Goal: Task Accomplishment & Management: Manage account settings

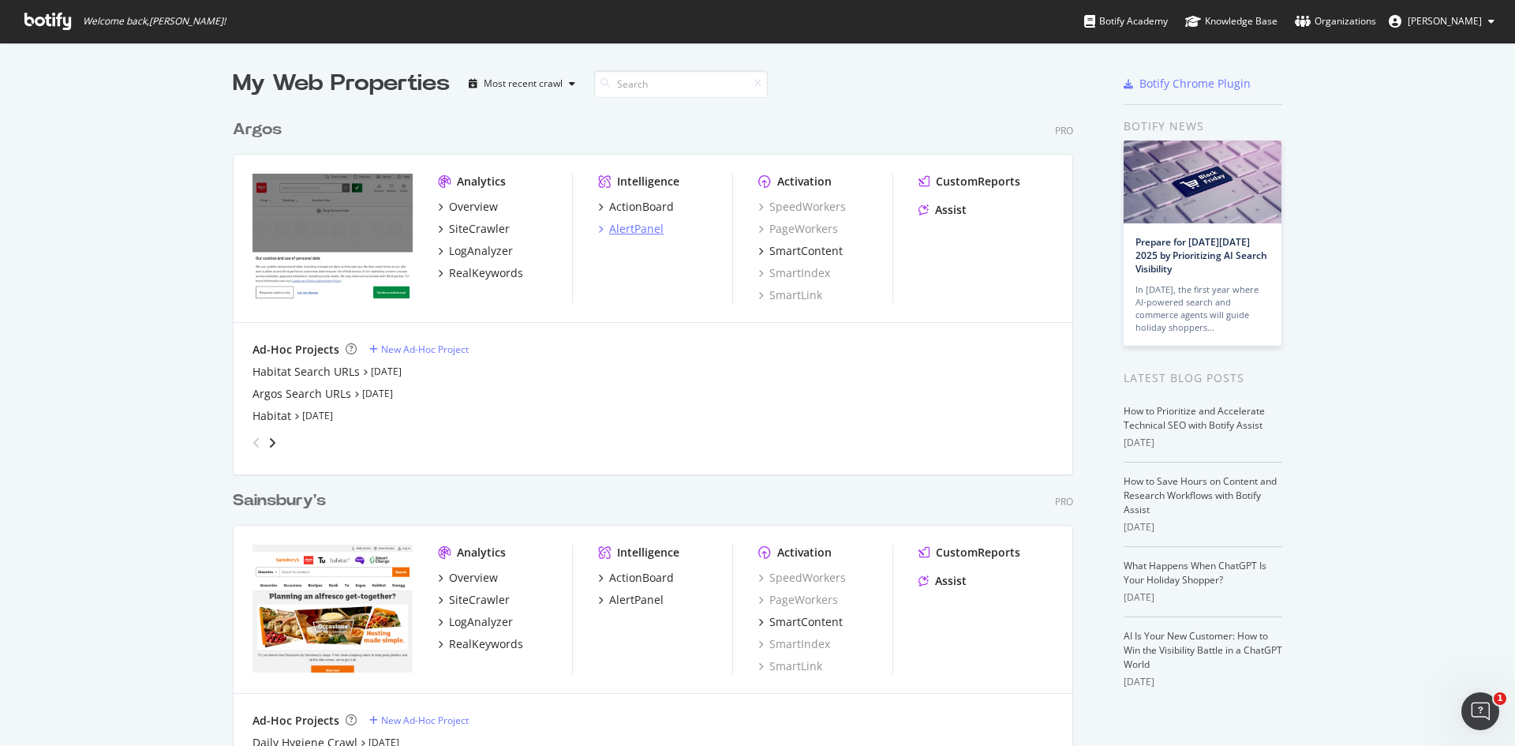
click at [634, 225] on div "AlertPanel" at bounding box center [636, 229] width 54 height 16
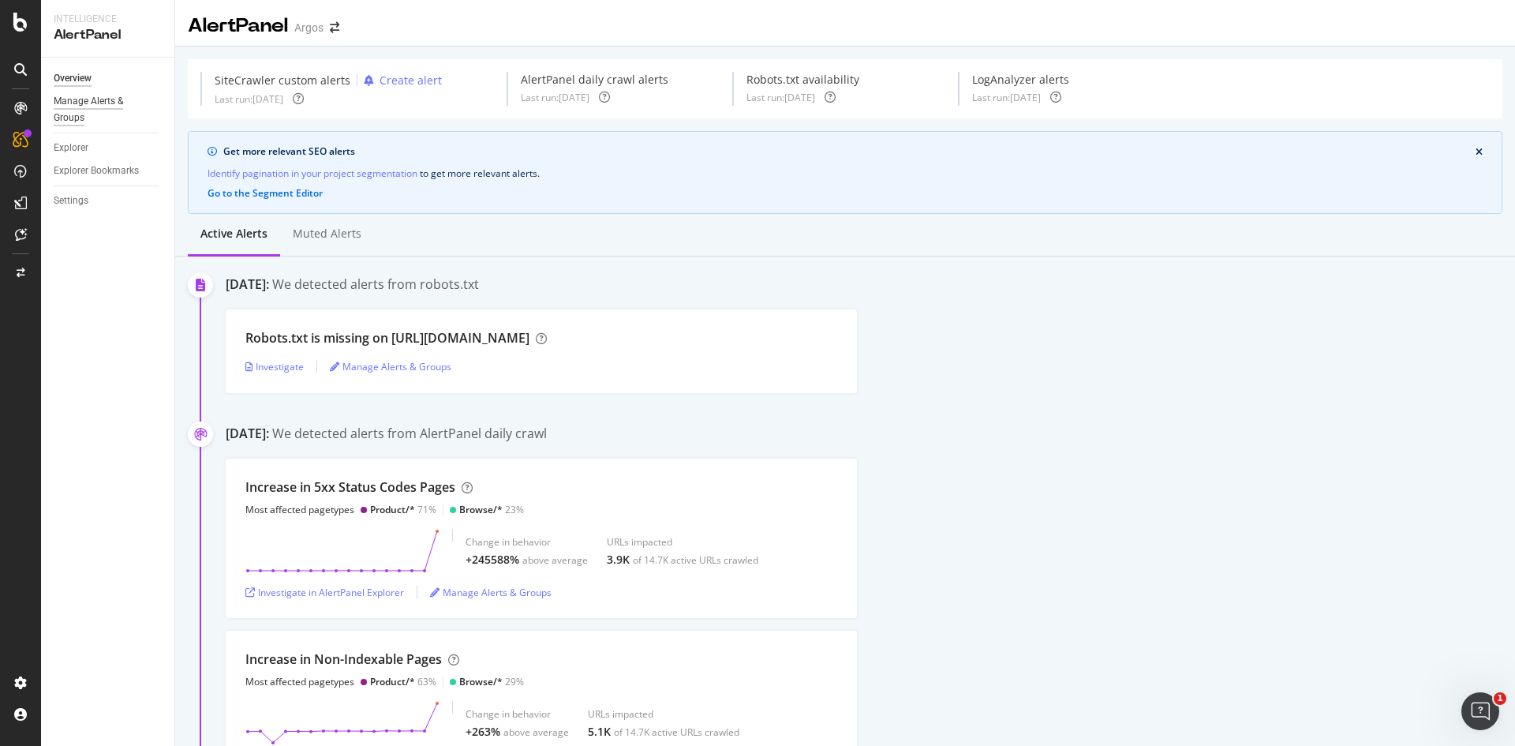
click at [95, 95] on div "Manage Alerts & Groups" at bounding box center [101, 109] width 95 height 33
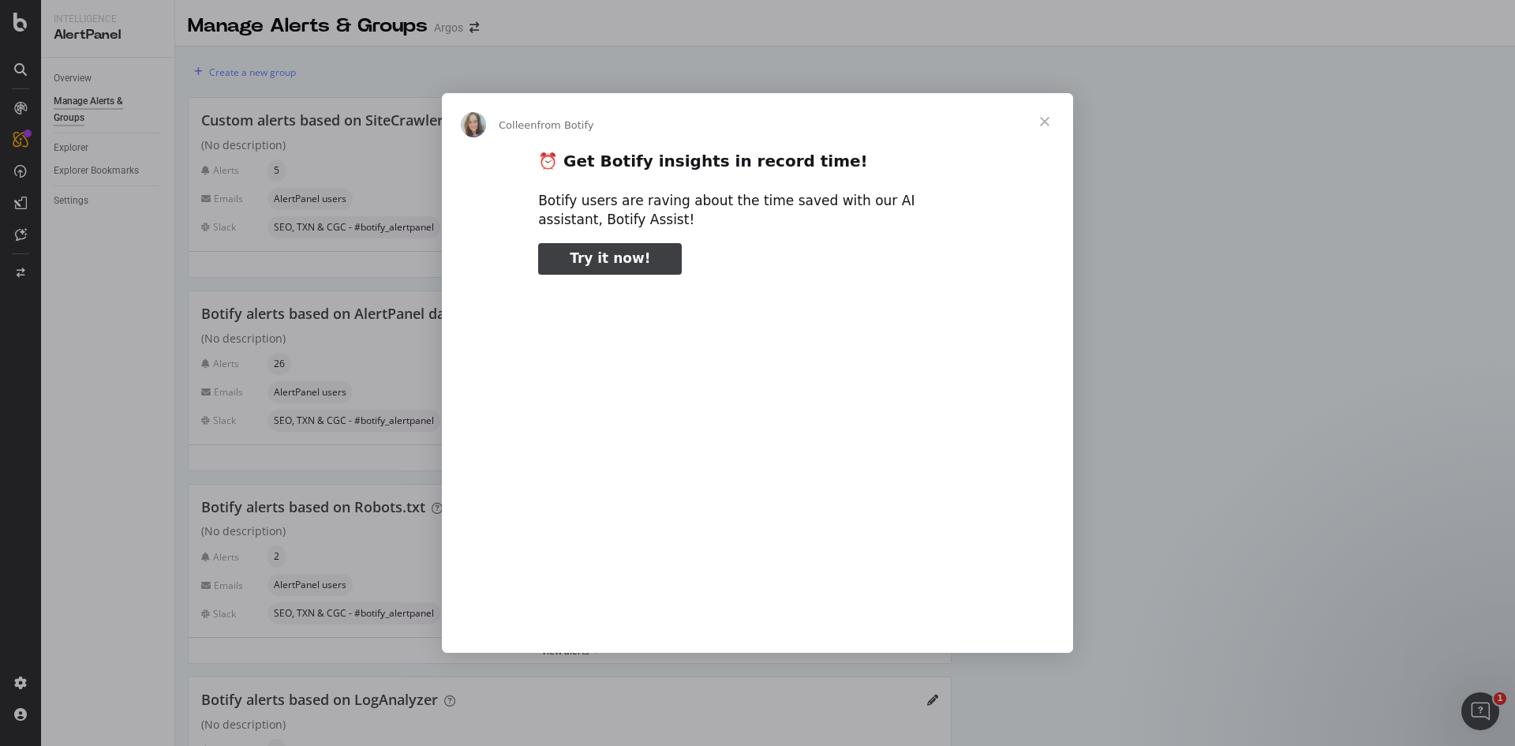
click at [1038, 117] on span "Close" at bounding box center [1044, 121] width 57 height 57
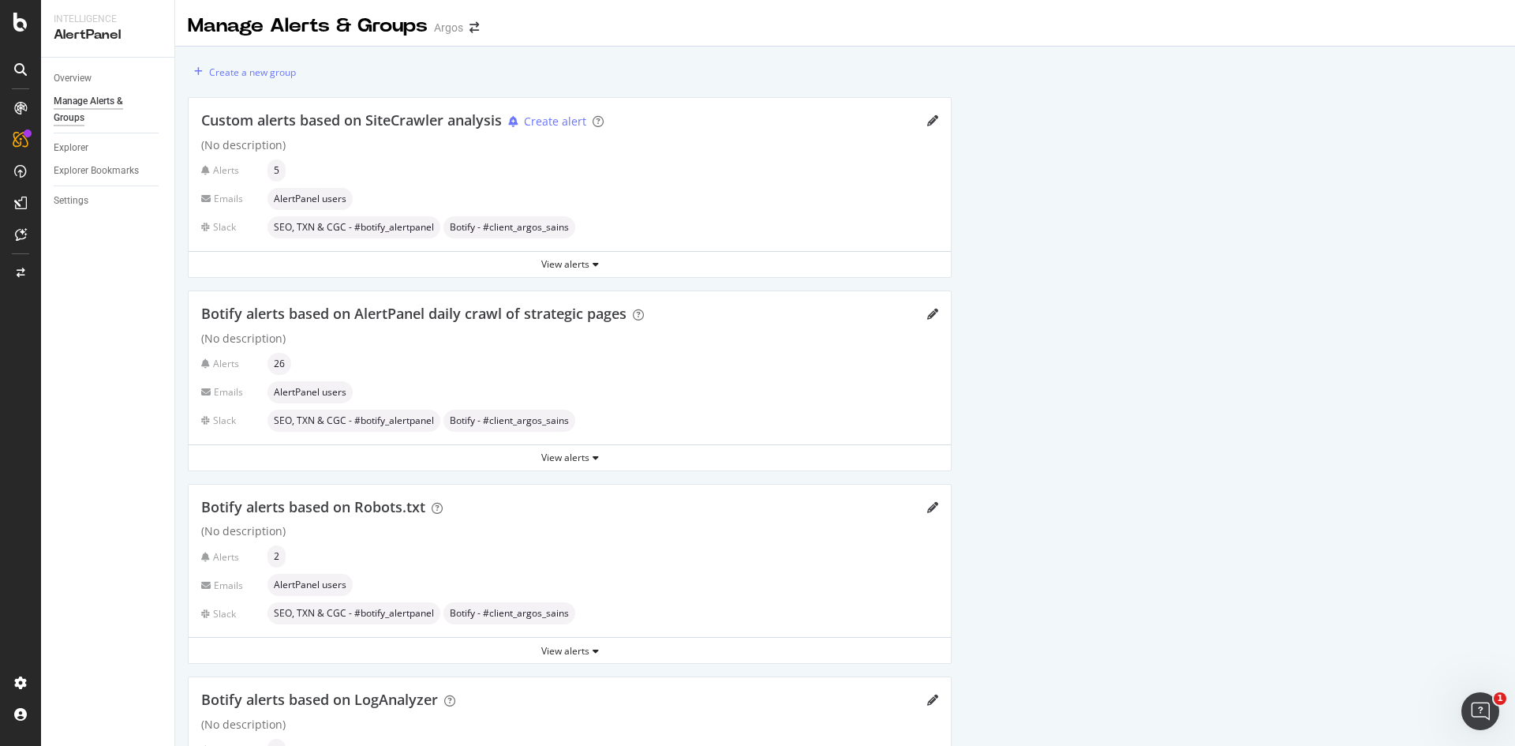
click at [277, 170] on span "5" at bounding box center [277, 170] width 6 height 9
click at [583, 260] on div "View alerts" at bounding box center [570, 263] width 762 height 13
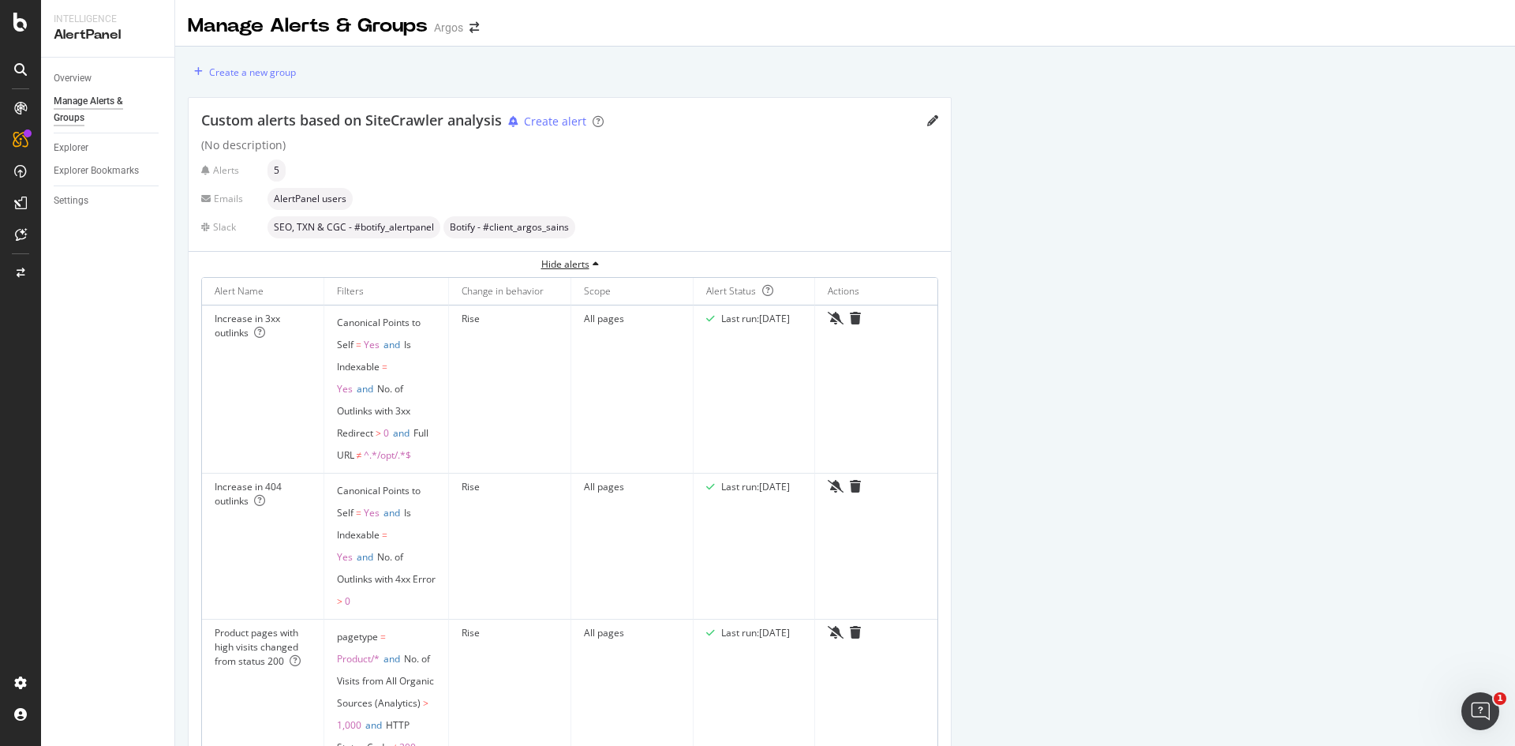
click at [559, 258] on div "Hide alerts" at bounding box center [570, 263] width 762 height 13
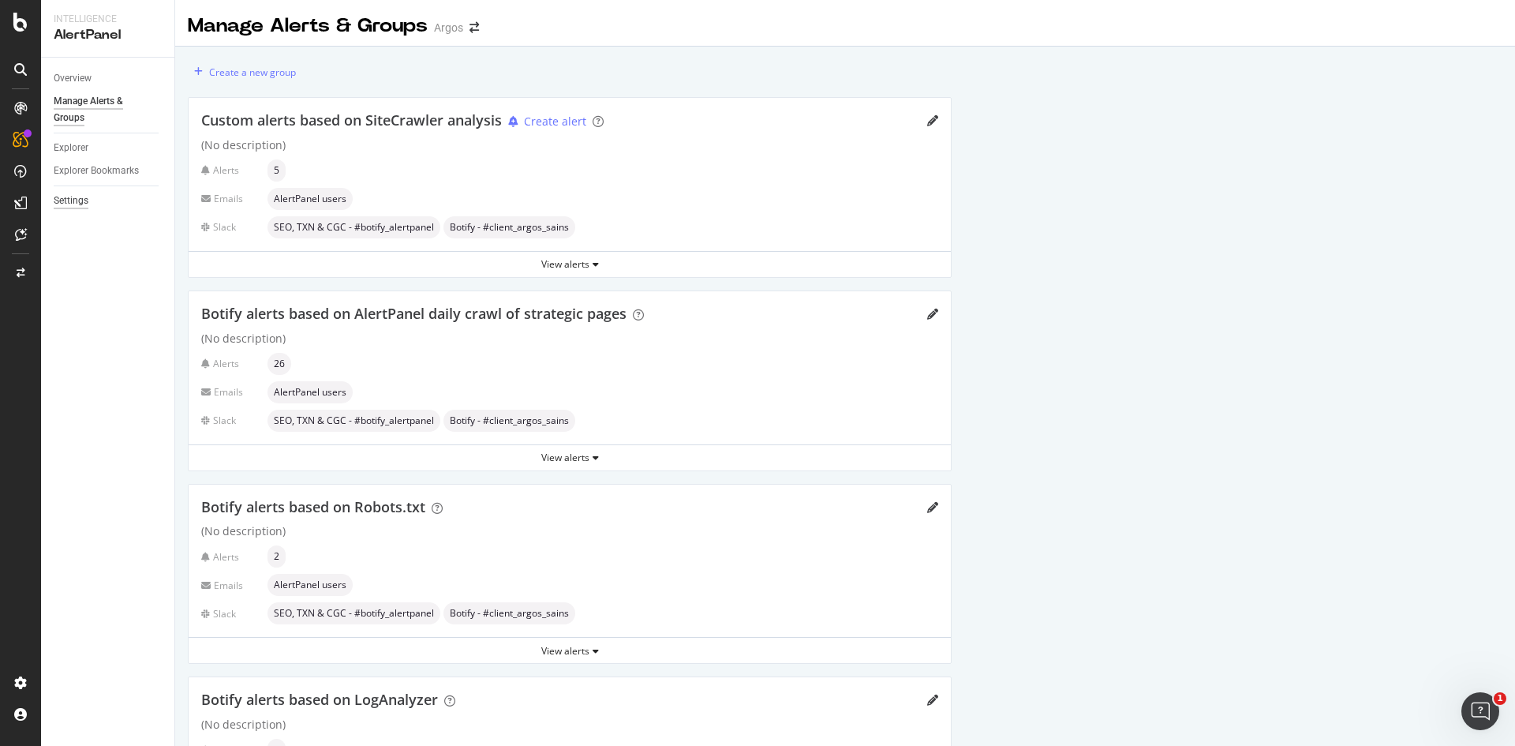
click at [68, 194] on div "Settings" at bounding box center [71, 201] width 35 height 17
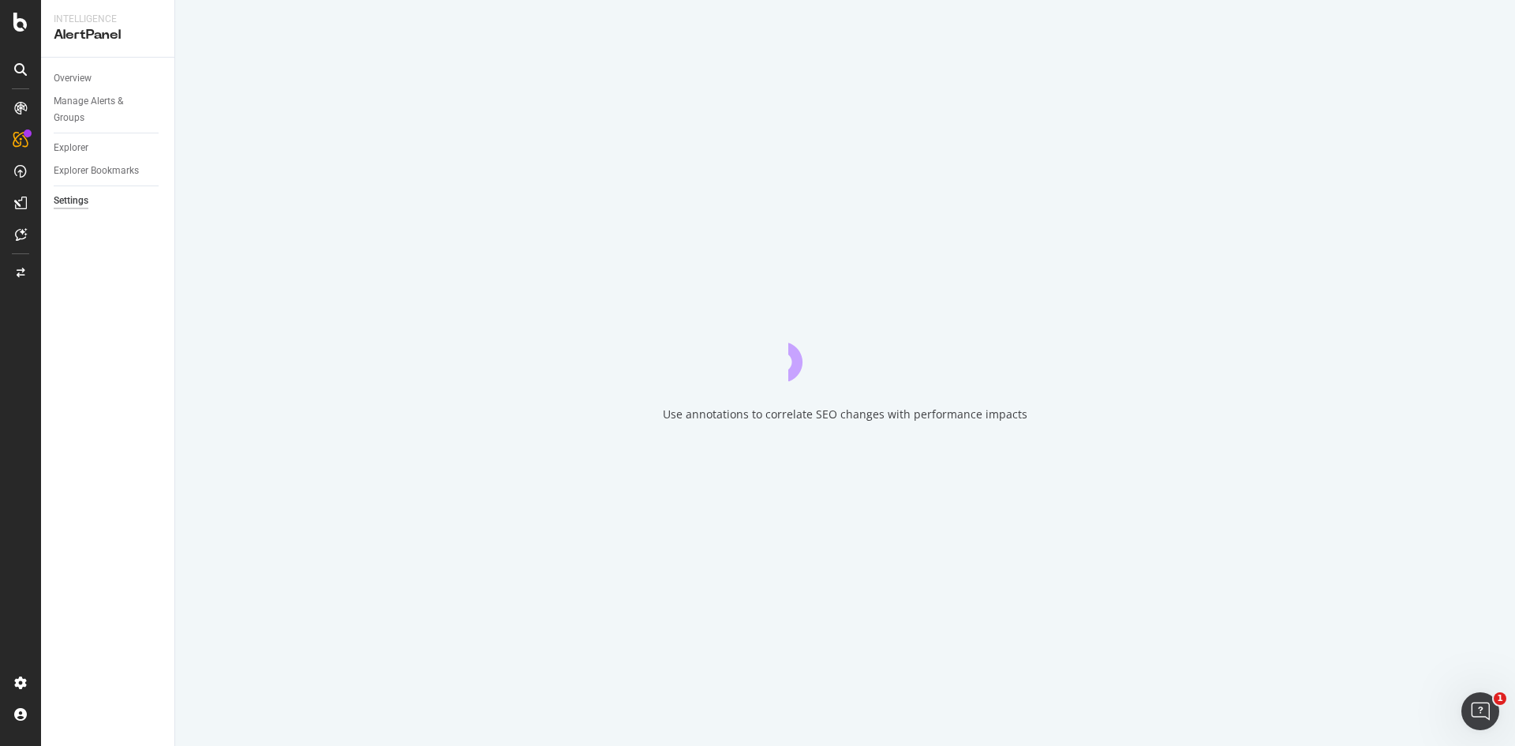
select select "06"
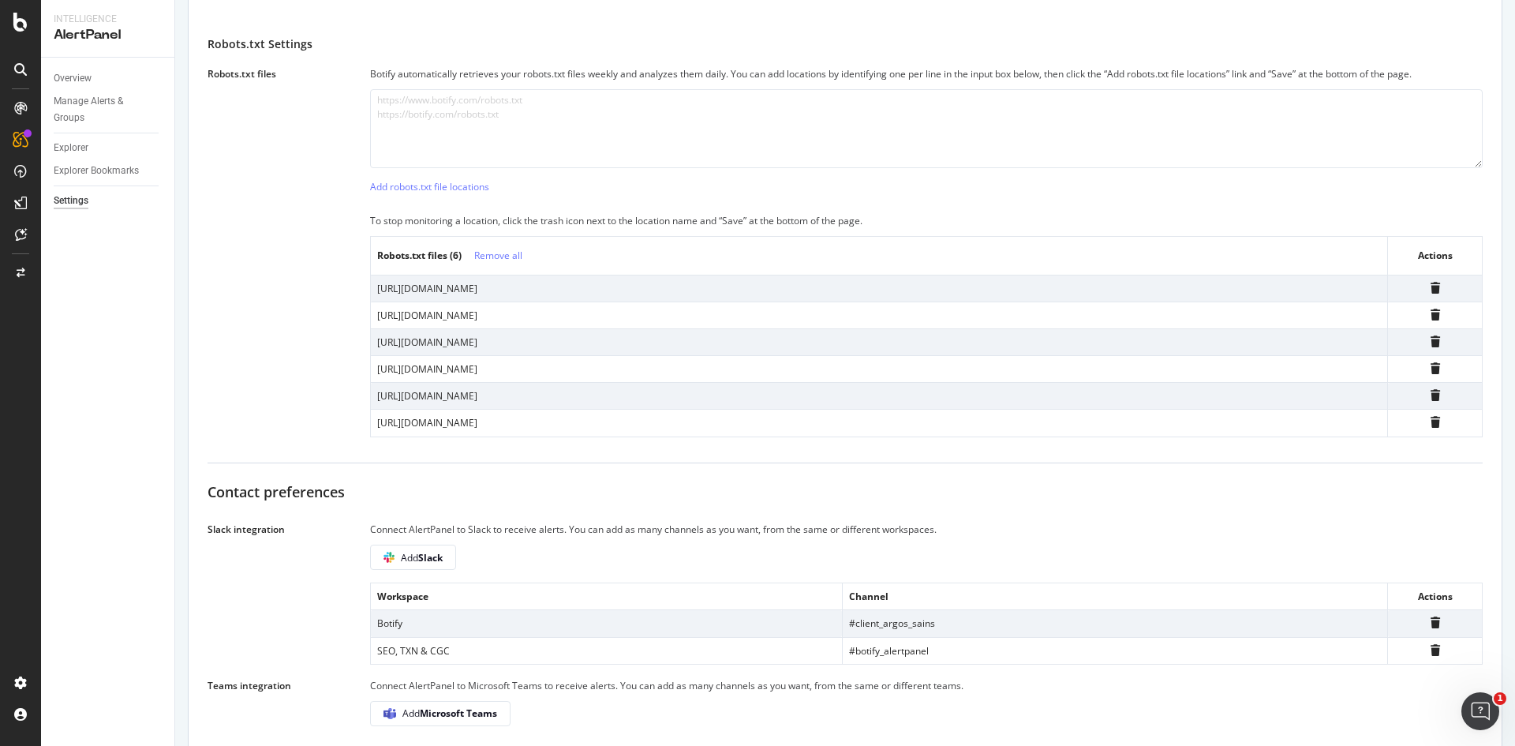
scroll to position [381, 0]
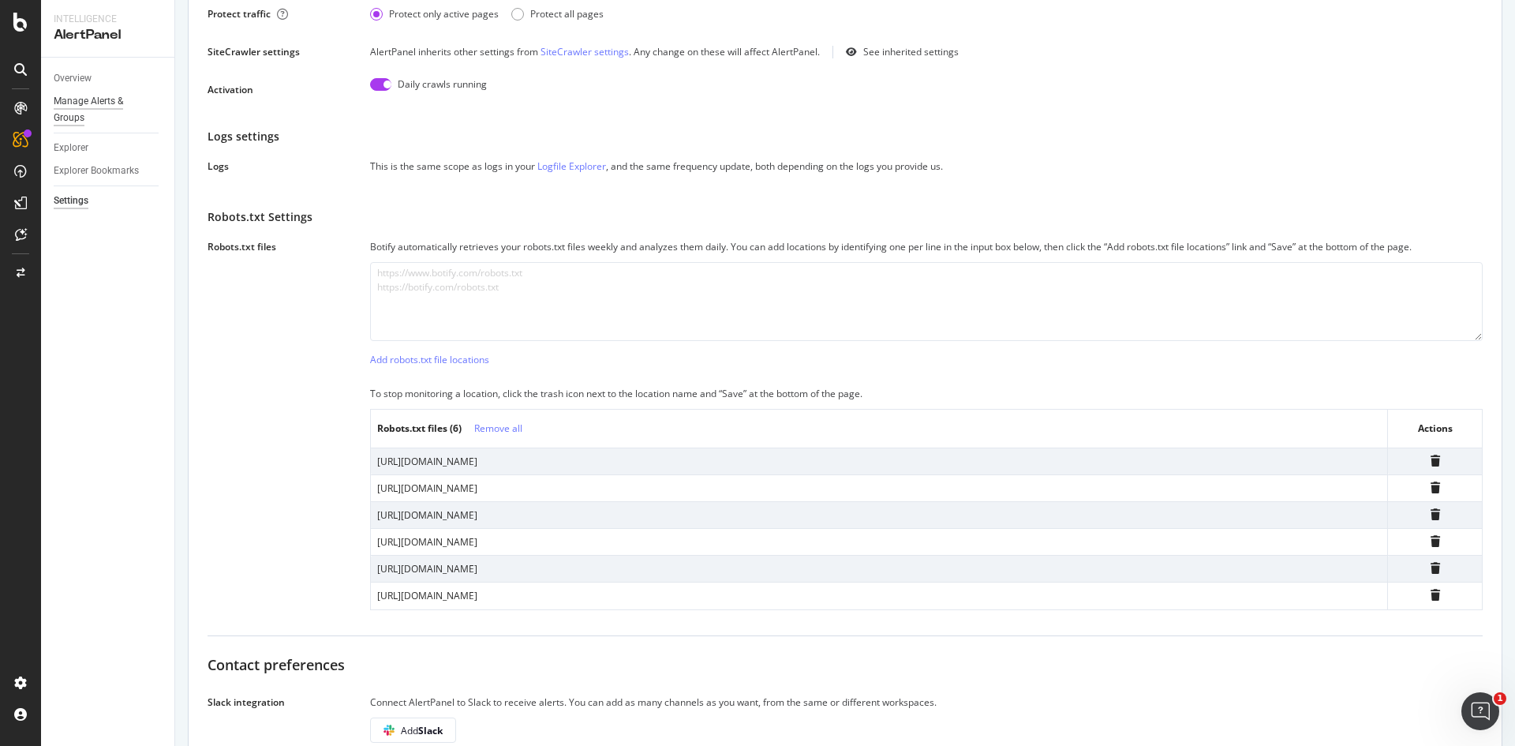
click at [93, 99] on div "Manage Alerts & Groups" at bounding box center [101, 109] width 95 height 33
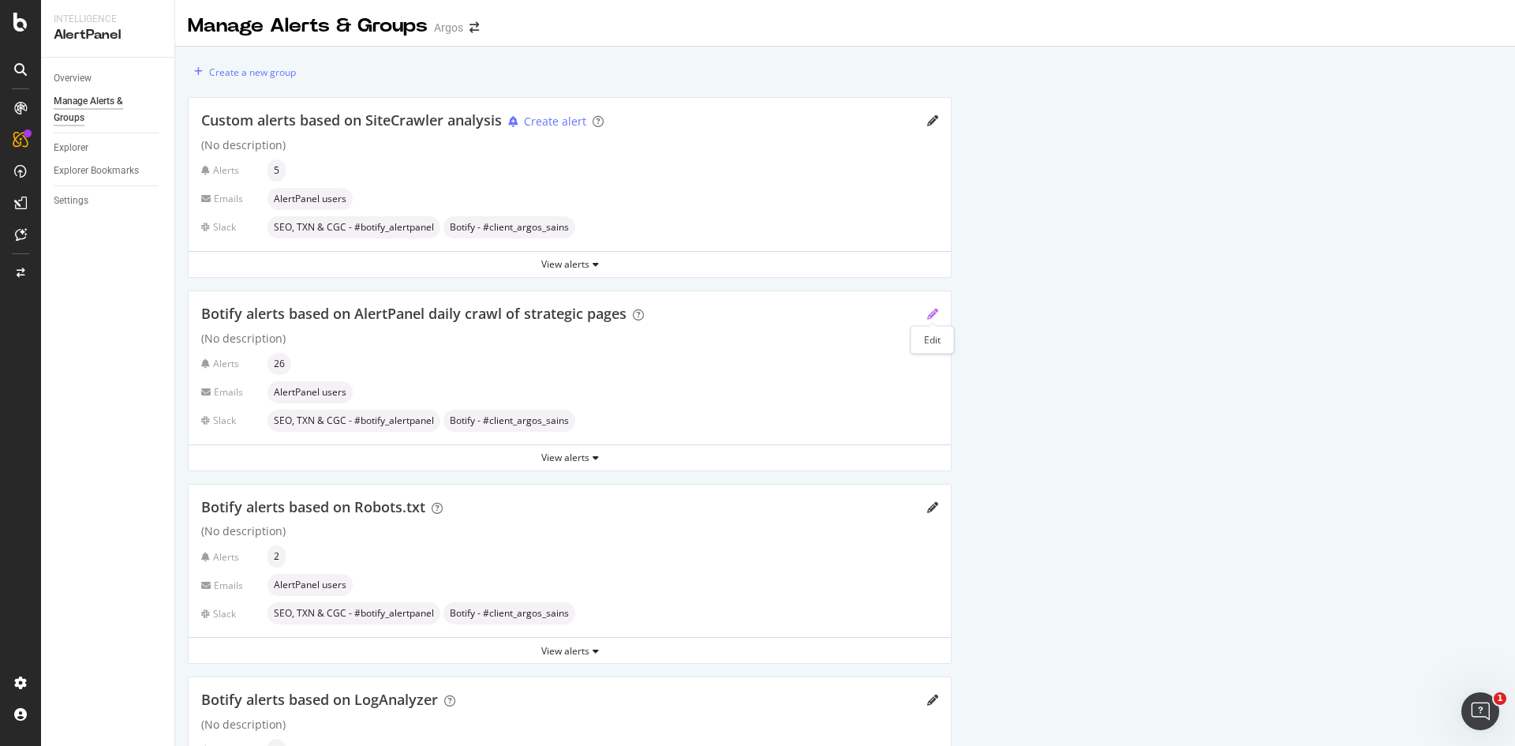
click at [937, 316] on icon "pencil" at bounding box center [932, 313] width 11 height 11
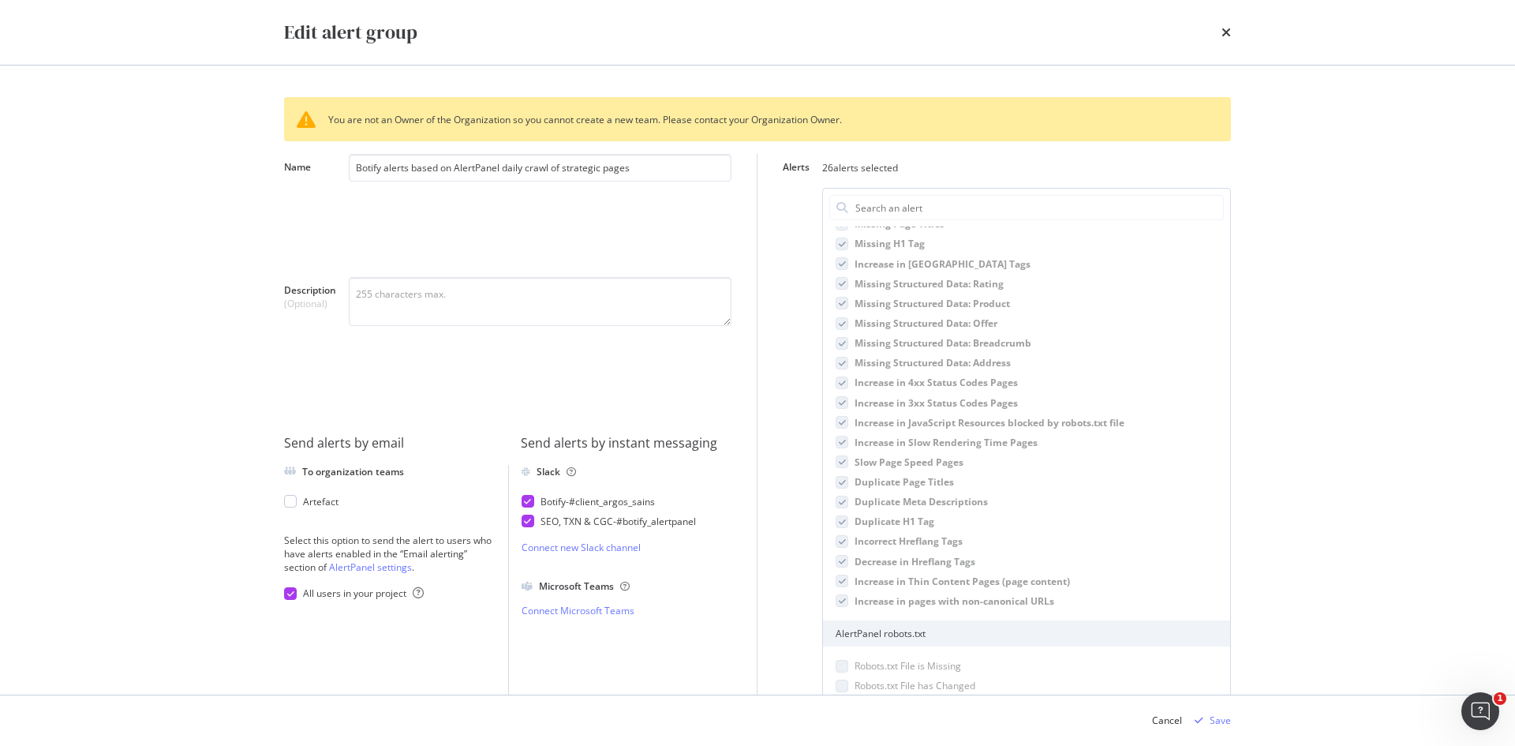
scroll to position [32, 0]
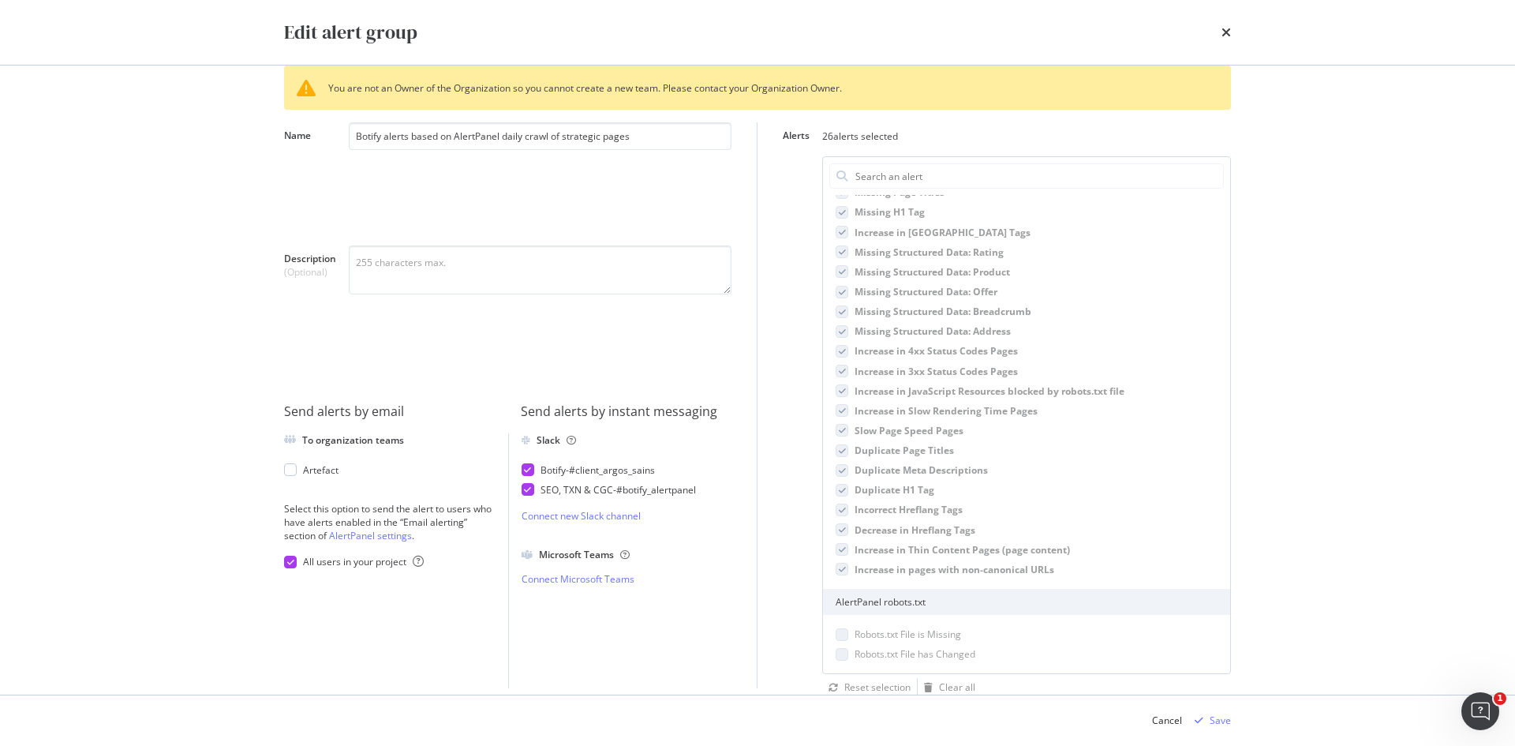
click at [1232, 30] on div "Edit alert group" at bounding box center [757, 32] width 1010 height 65
click at [1227, 28] on icon "times" at bounding box center [1225, 32] width 9 height 13
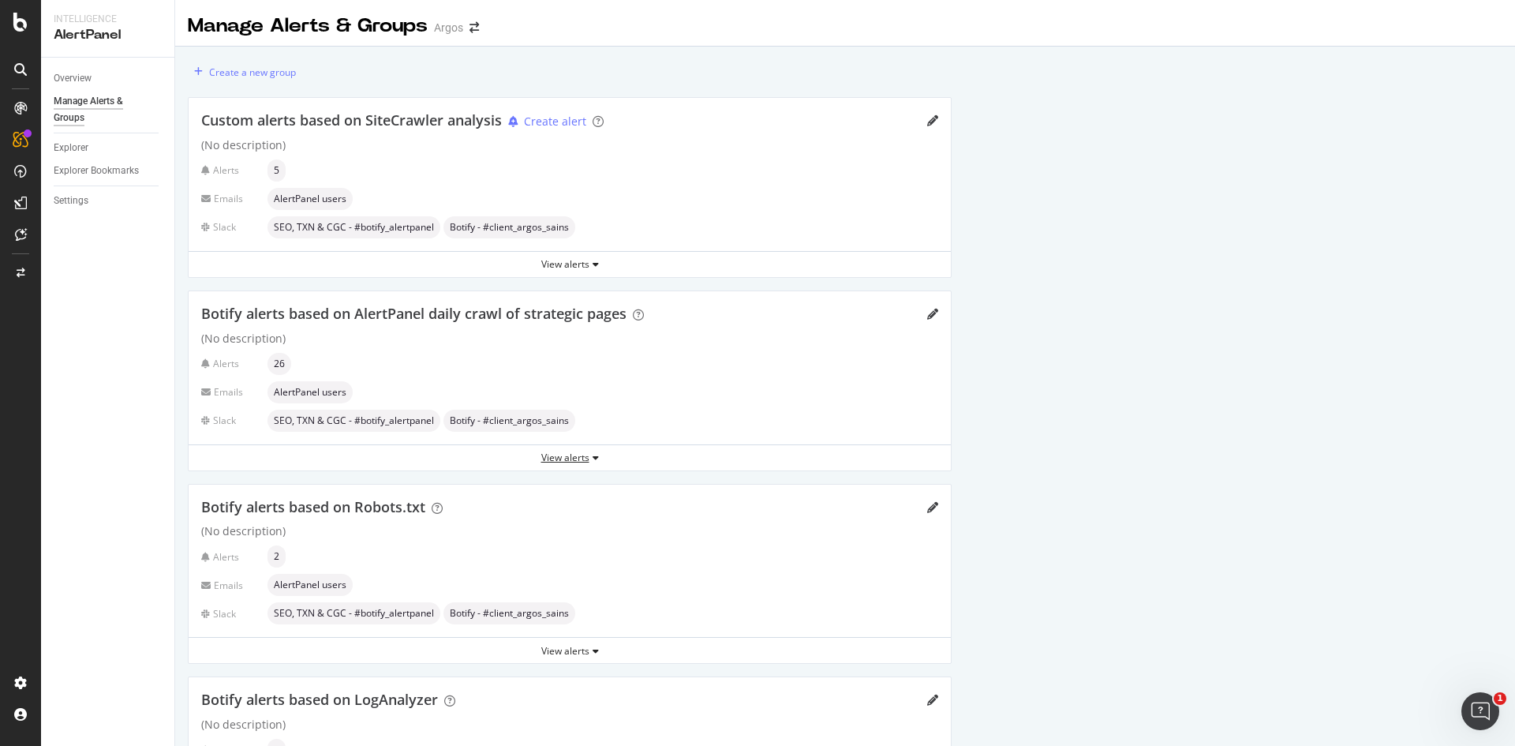
click at [578, 460] on div "View alerts" at bounding box center [570, 457] width 762 height 13
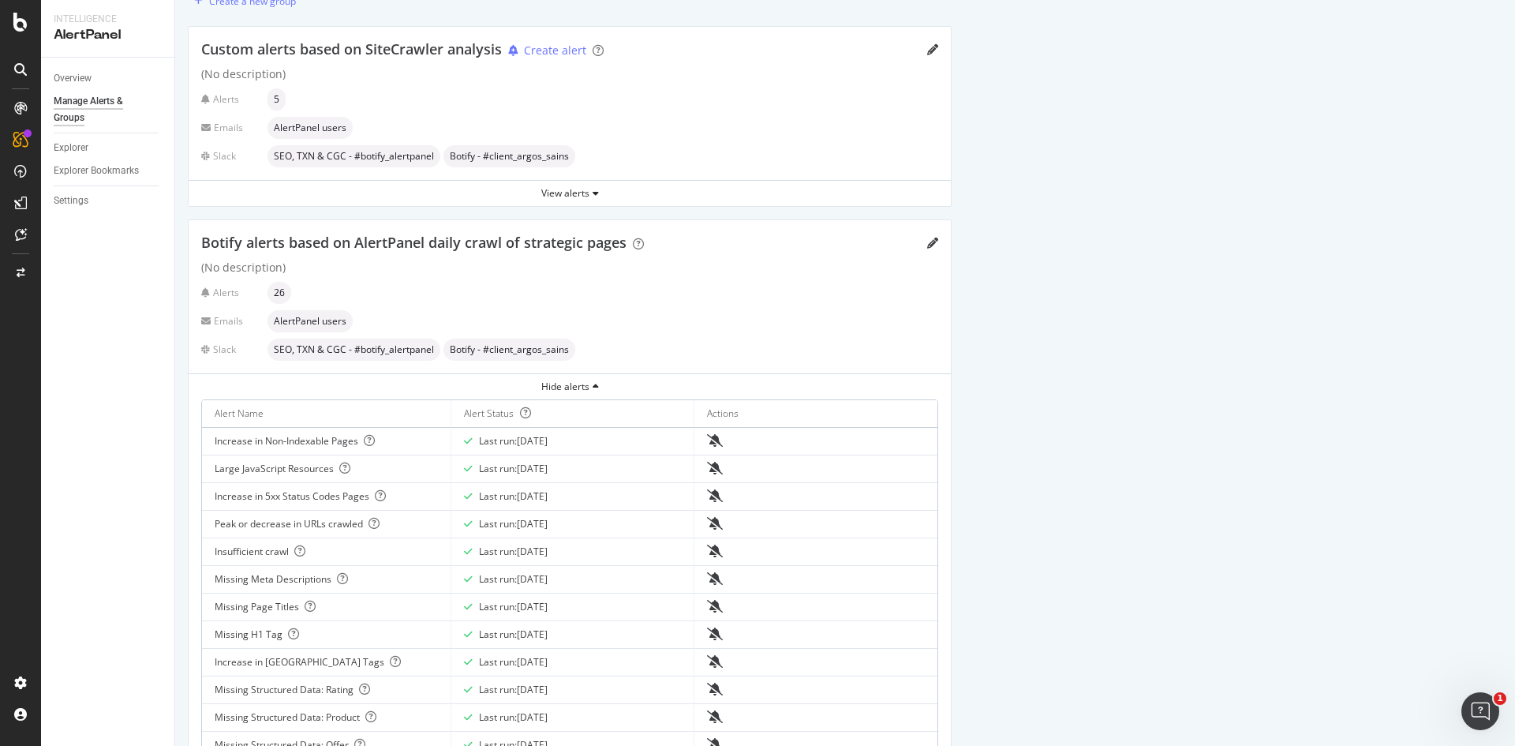
scroll to position [0, 0]
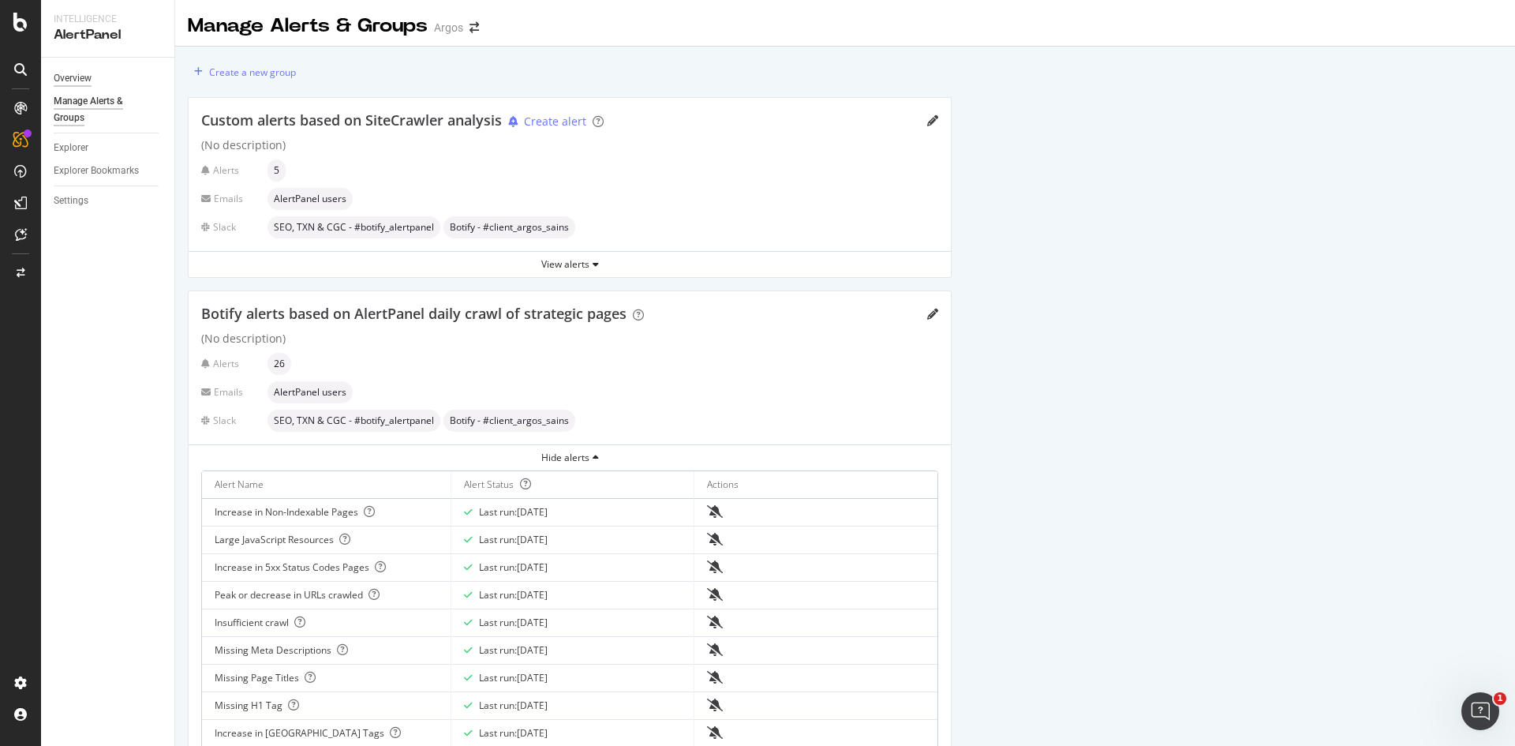
click at [83, 79] on div "Overview" at bounding box center [73, 78] width 38 height 17
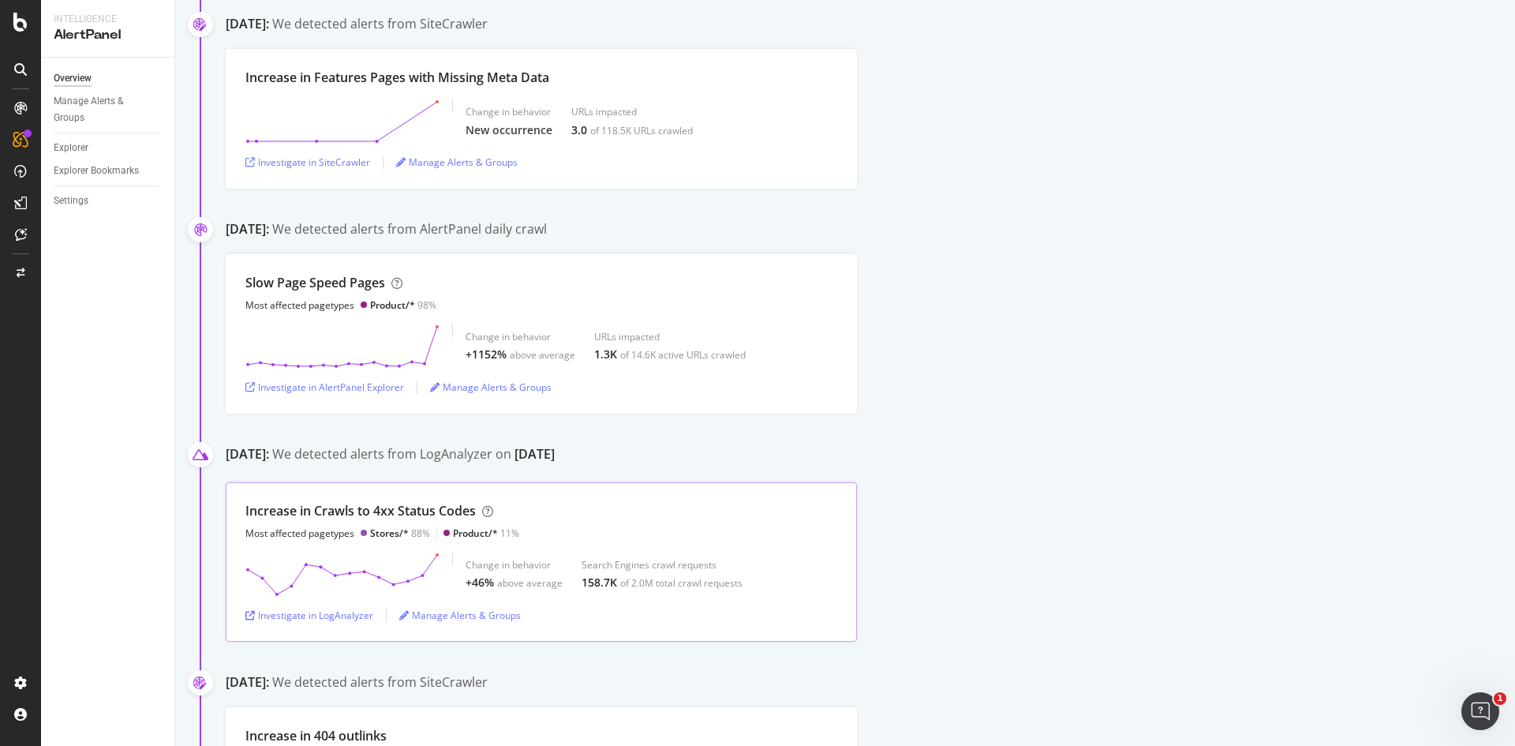
scroll to position [4813, 0]
click at [84, 170] on div "SiteCrawler" at bounding box center [86, 174] width 56 height 16
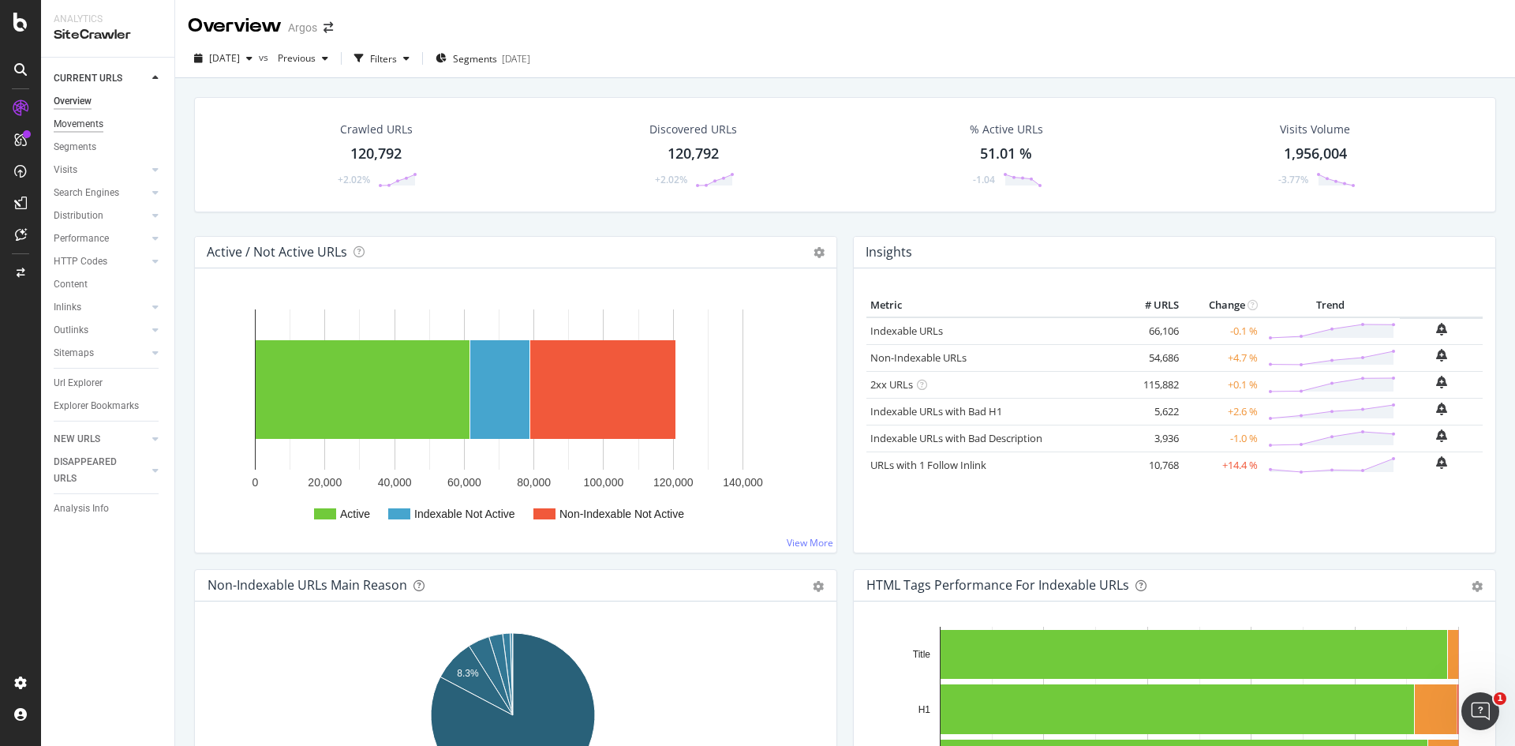
click at [74, 124] on div "Movements" at bounding box center [79, 124] width 50 height 17
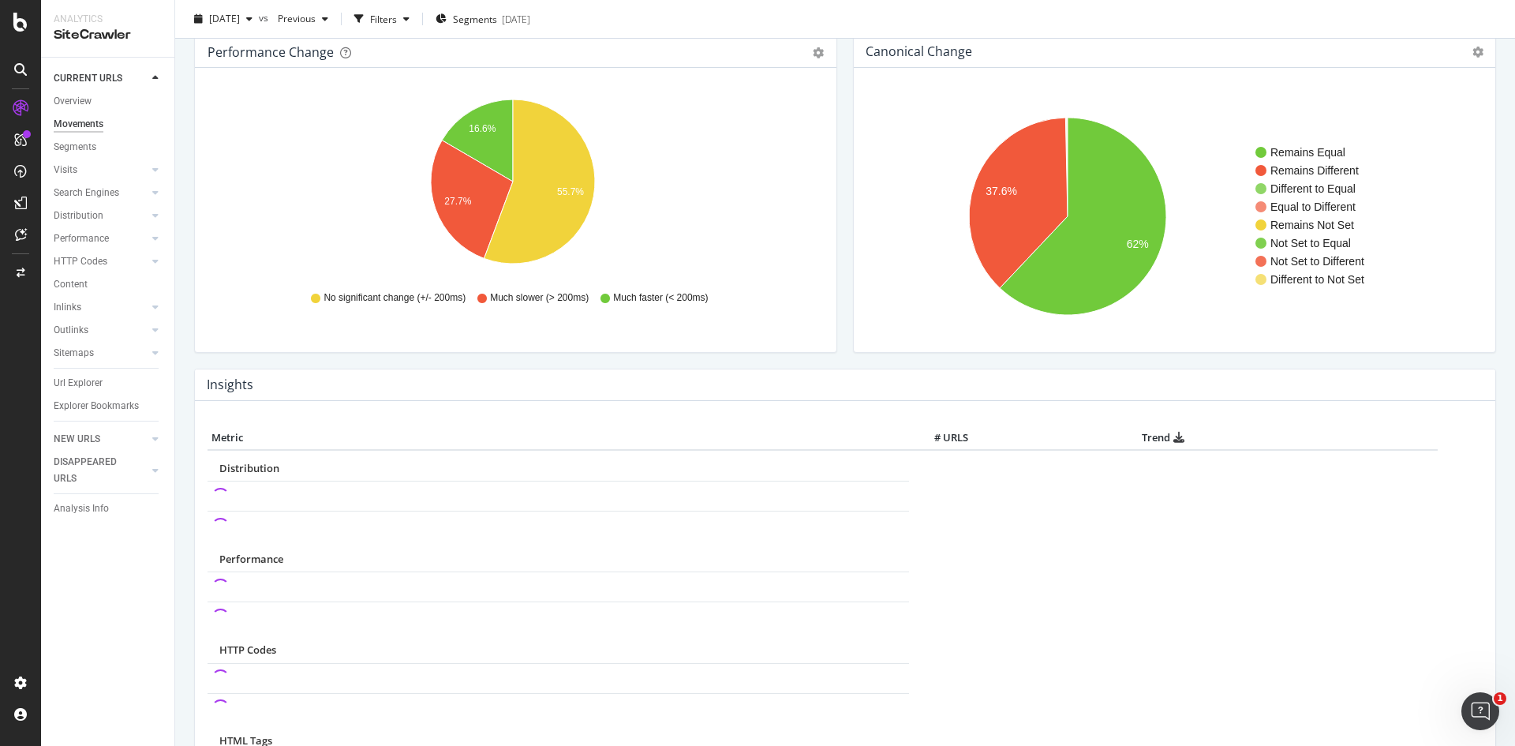
scroll to position [237, 0]
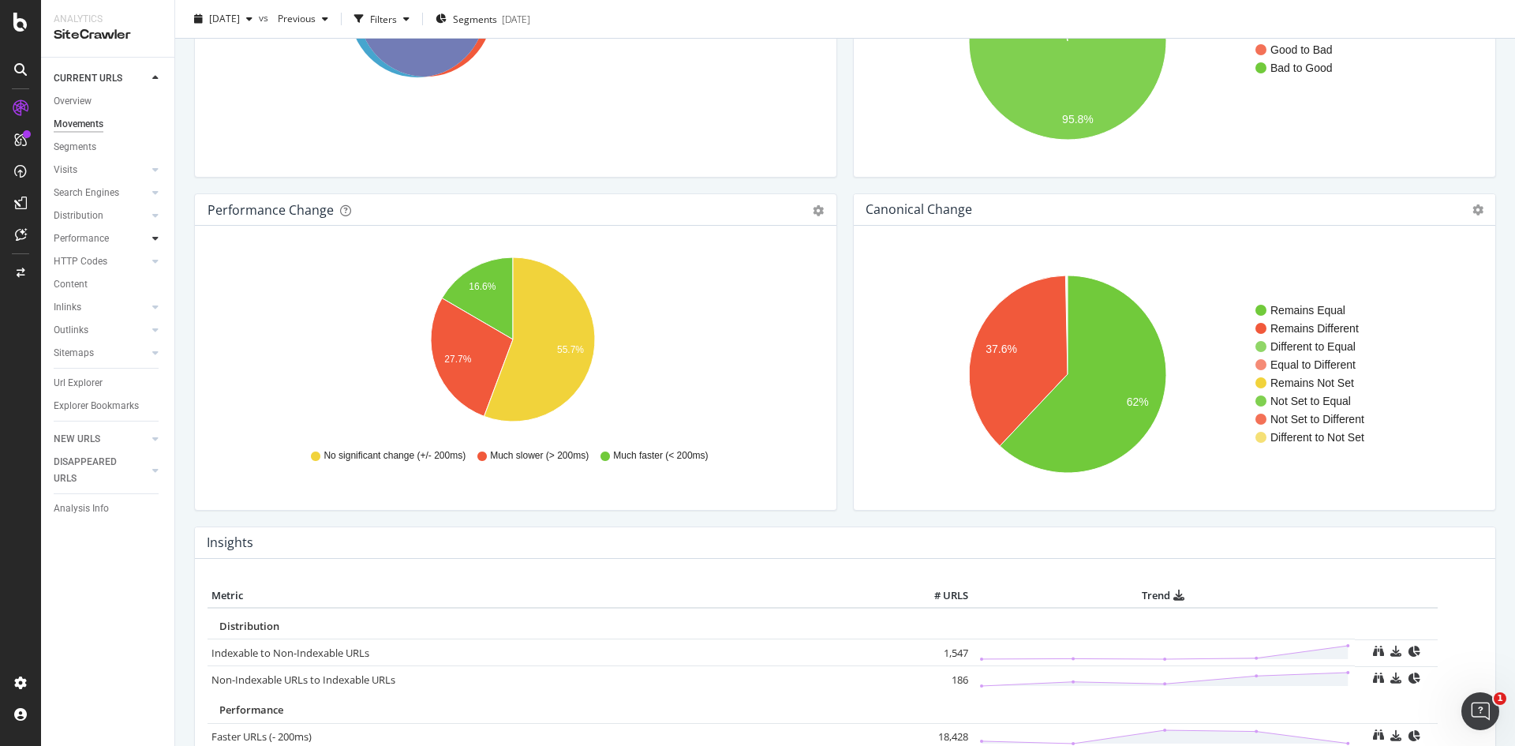
click at [155, 243] on icon at bounding box center [155, 238] width 6 height 9
click at [92, 256] on div "Top Charts" at bounding box center [84, 261] width 47 height 17
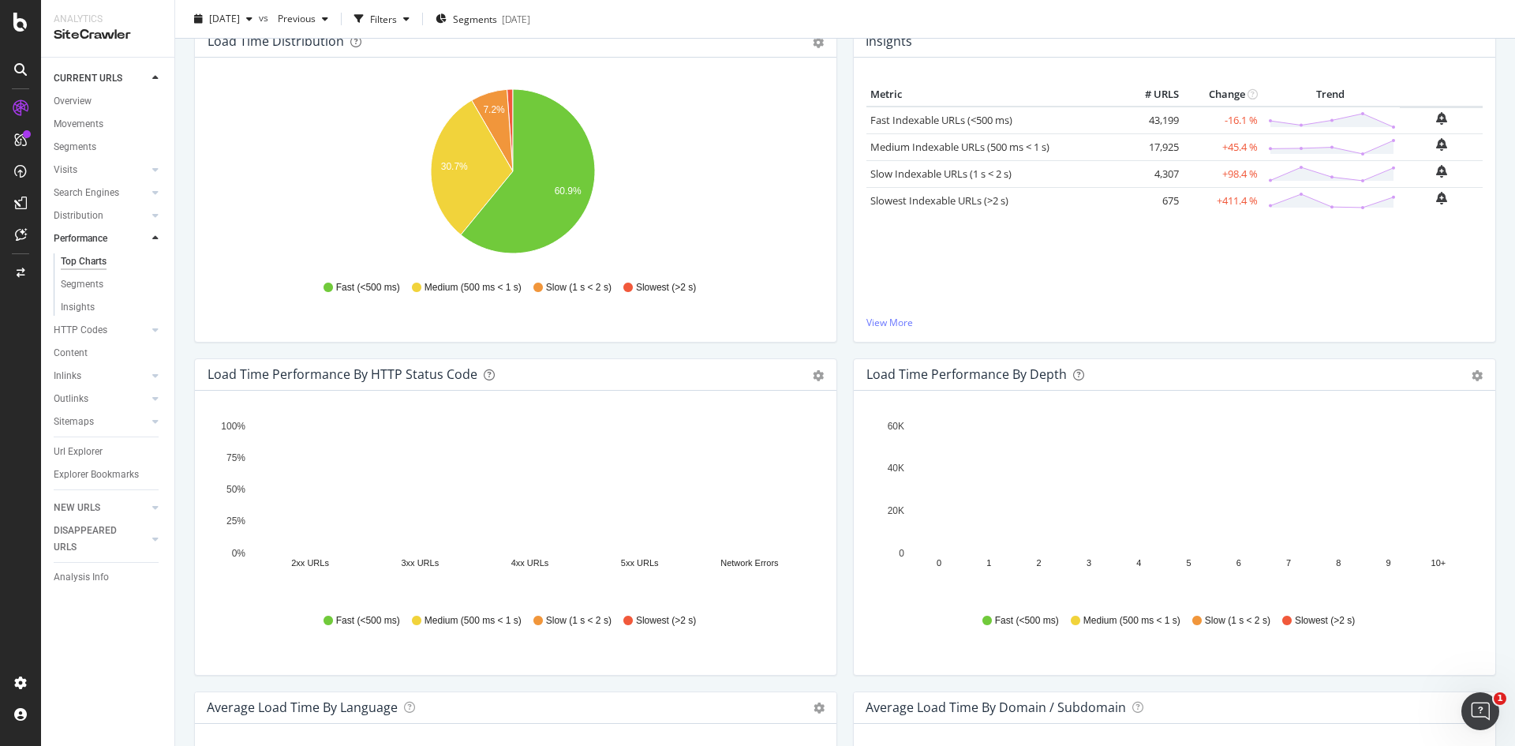
scroll to position [79, 0]
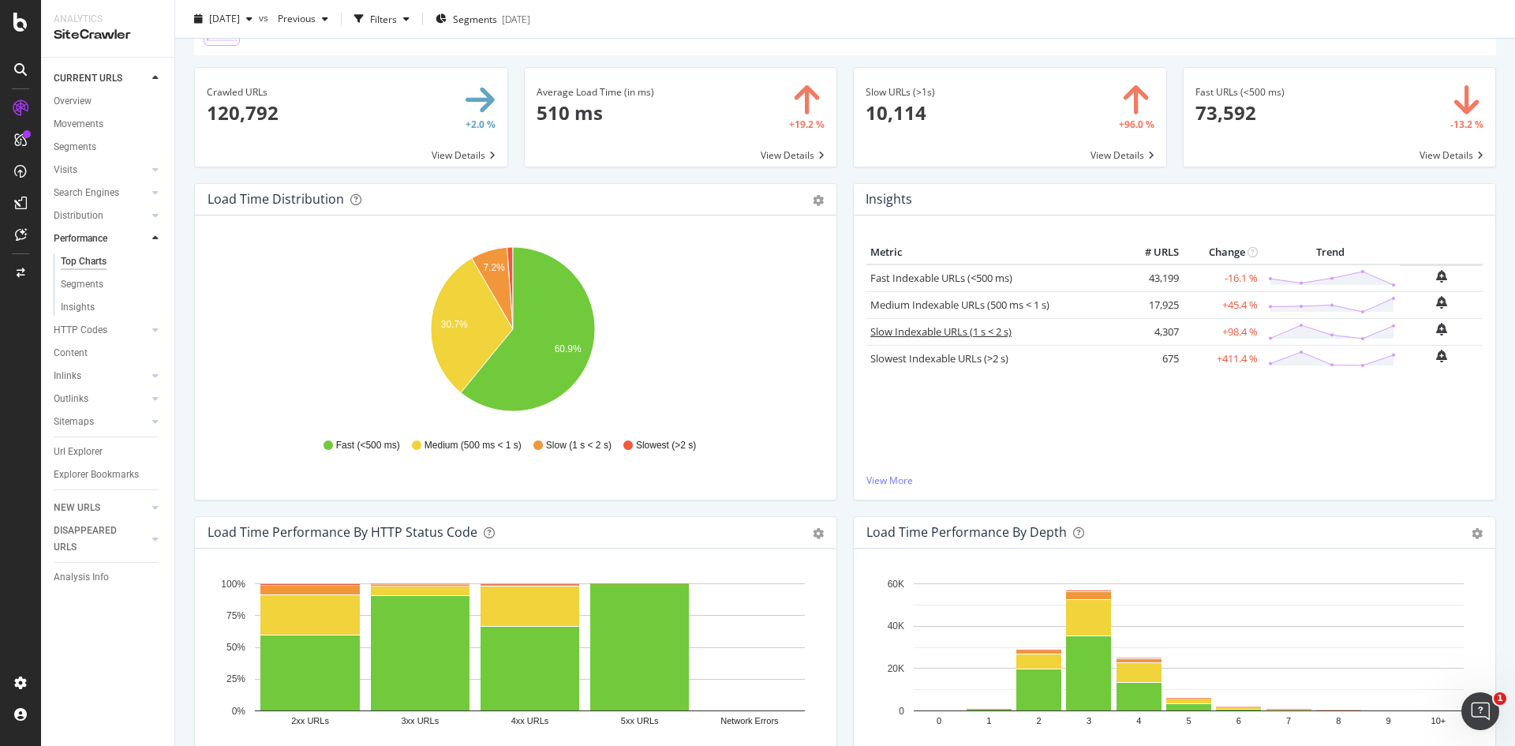
click at [940, 331] on link "Slow Indexable URLs (1 s < 2 s)" at bounding box center [940, 331] width 141 height 14
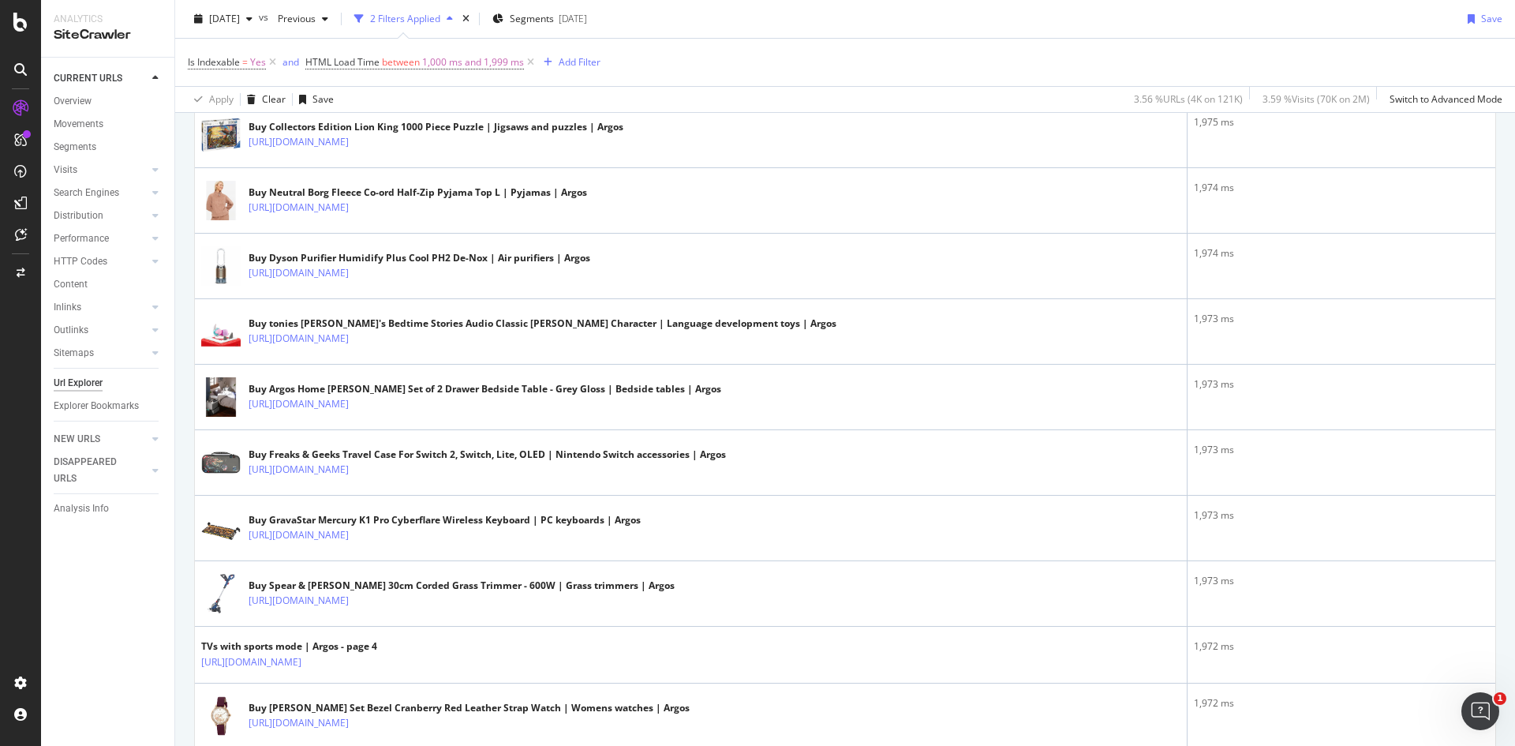
scroll to position [3103, 0]
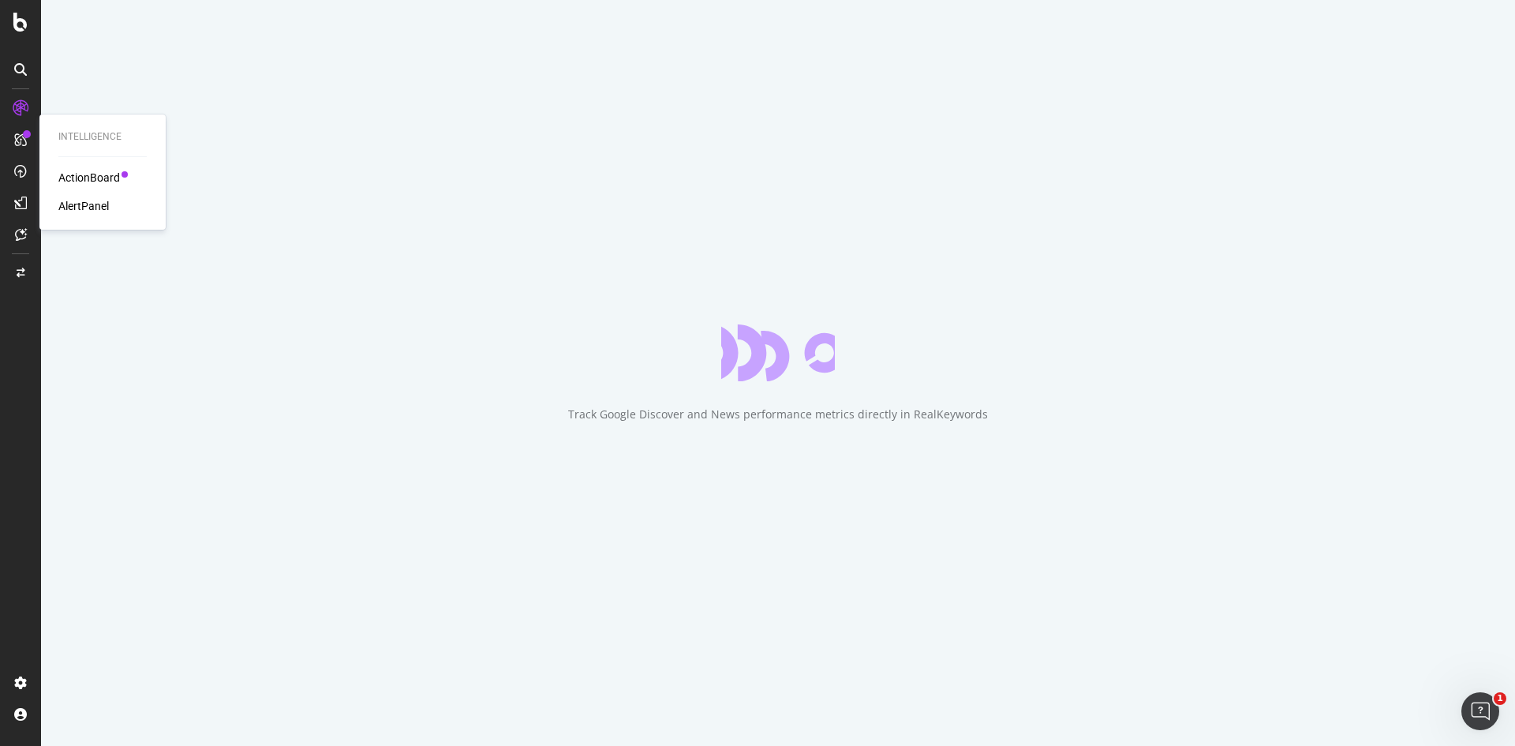
click at [78, 201] on div "AlertPanel" at bounding box center [83, 206] width 50 height 16
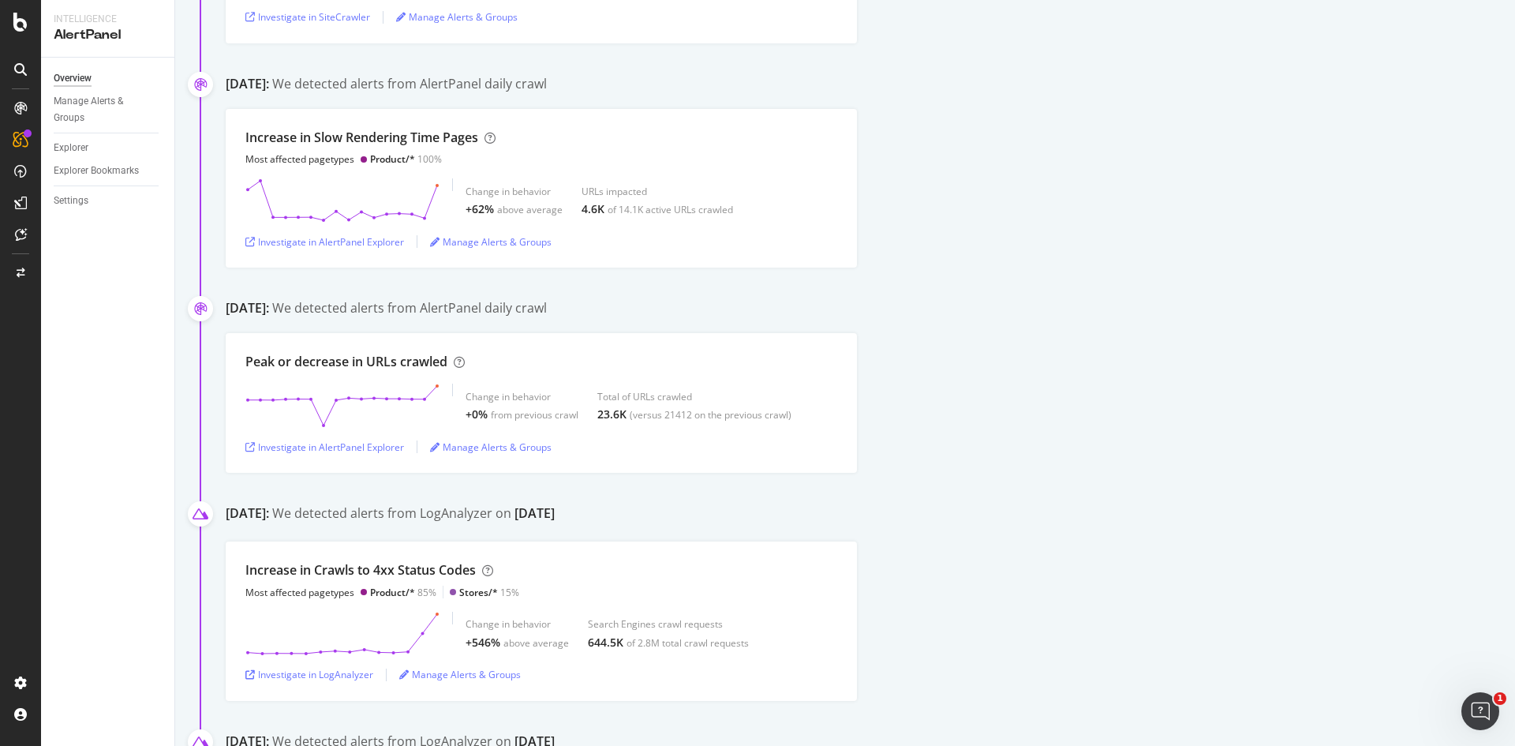
scroll to position [12387, 0]
